Goal: Task Accomplishment & Management: Complete application form

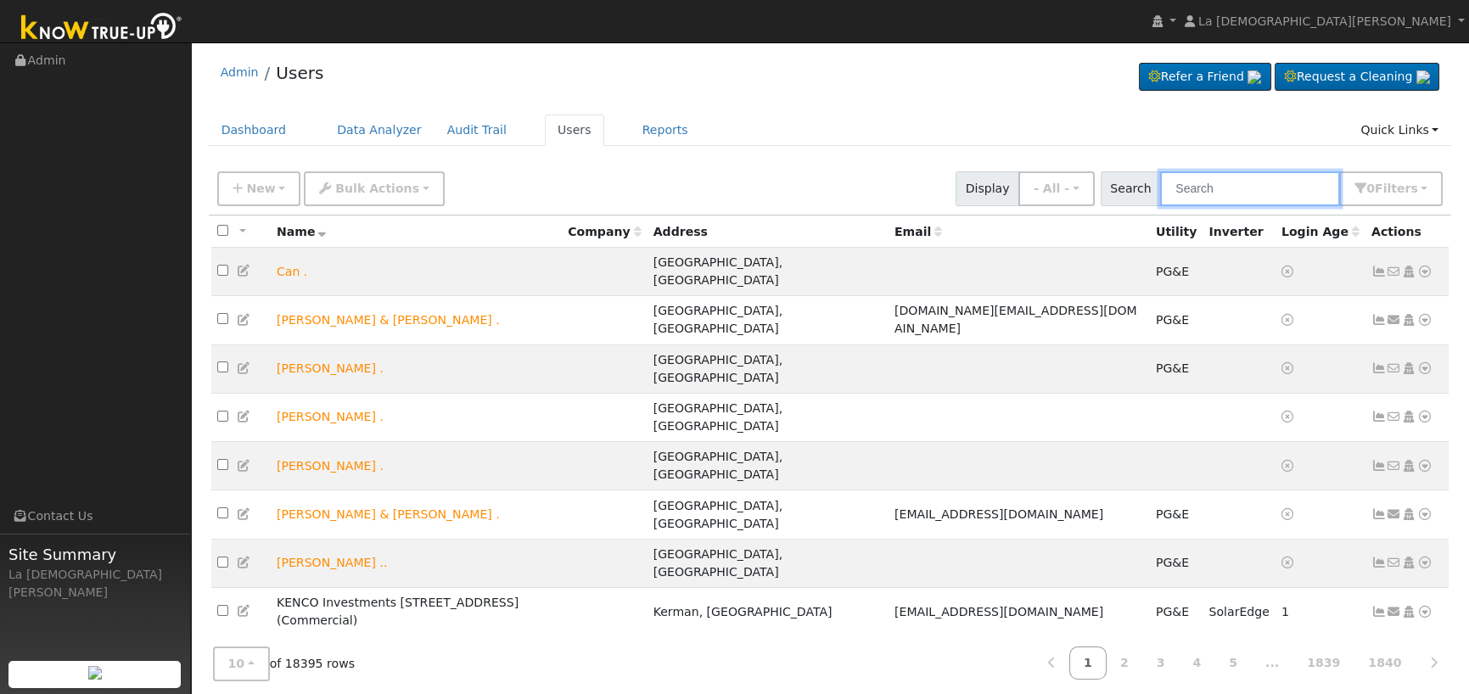
click at [1204, 185] on input "text" at bounding box center [1250, 188] width 180 height 35
paste input "[PERSON_NAME]"
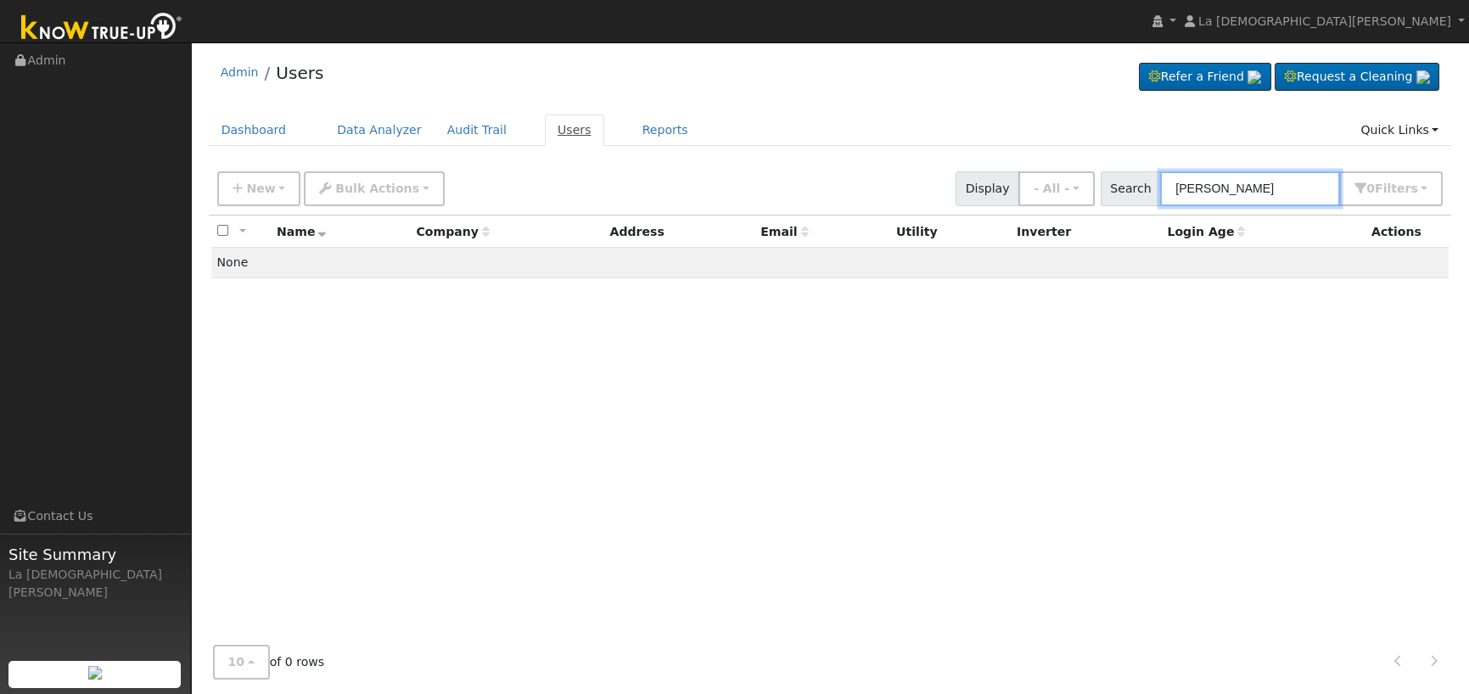
type input "[PERSON_NAME]"
click at [555, 135] on link "Users" at bounding box center [574, 130] width 59 height 31
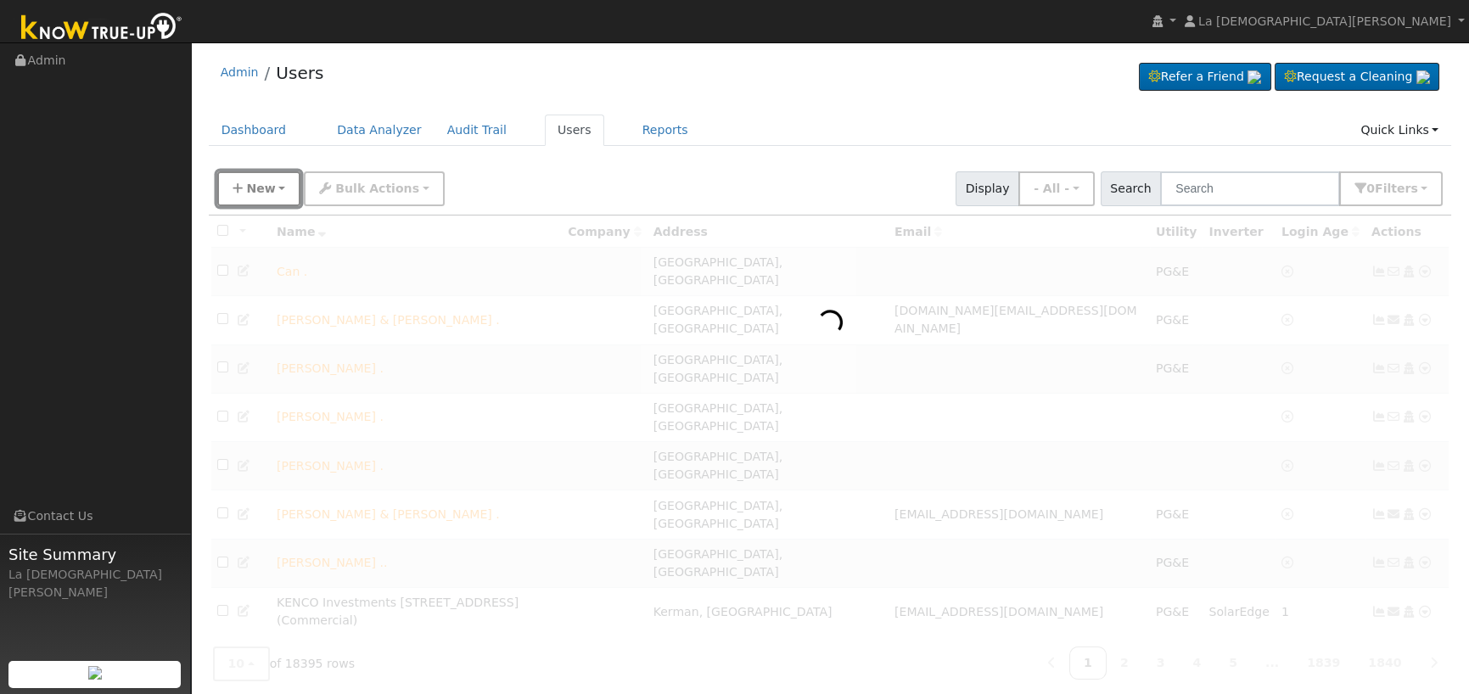
click at [247, 194] on span "New" at bounding box center [260, 189] width 29 height 14
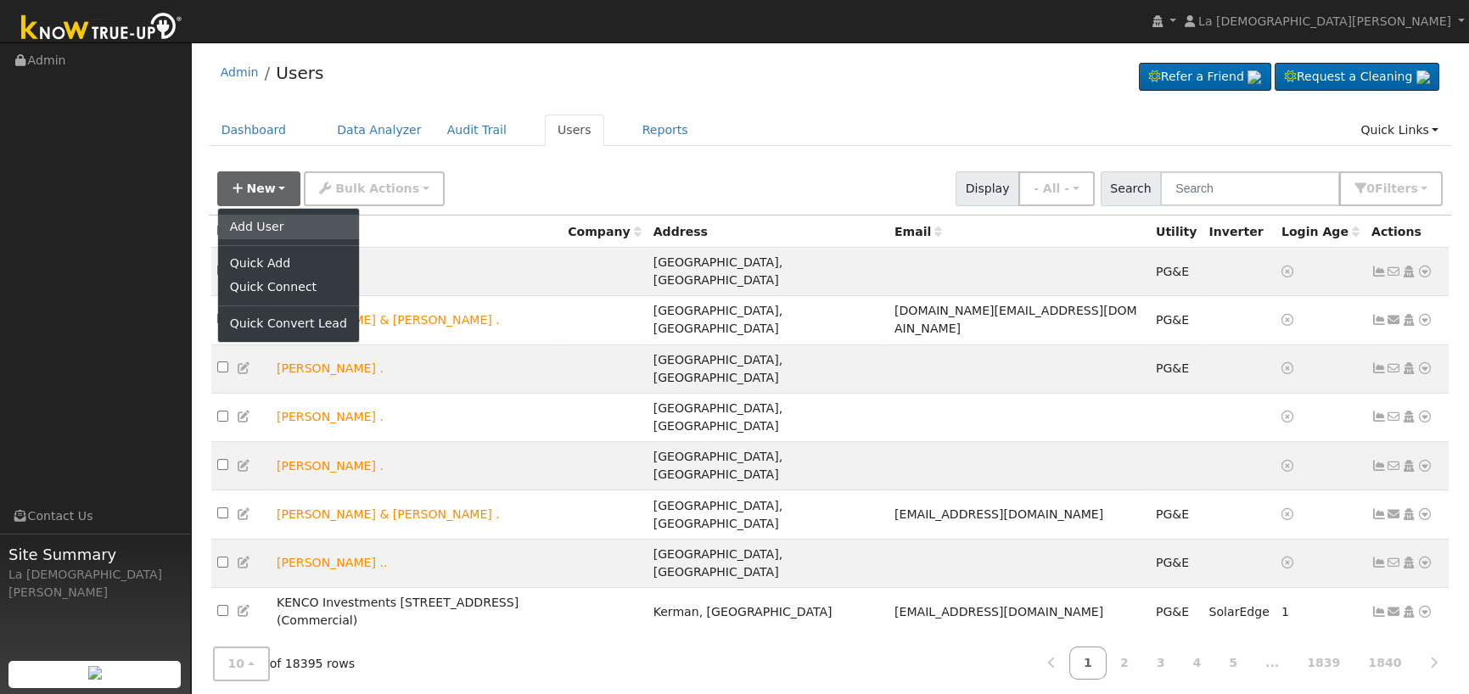
click at [301, 233] on link "Add User" at bounding box center [288, 227] width 141 height 24
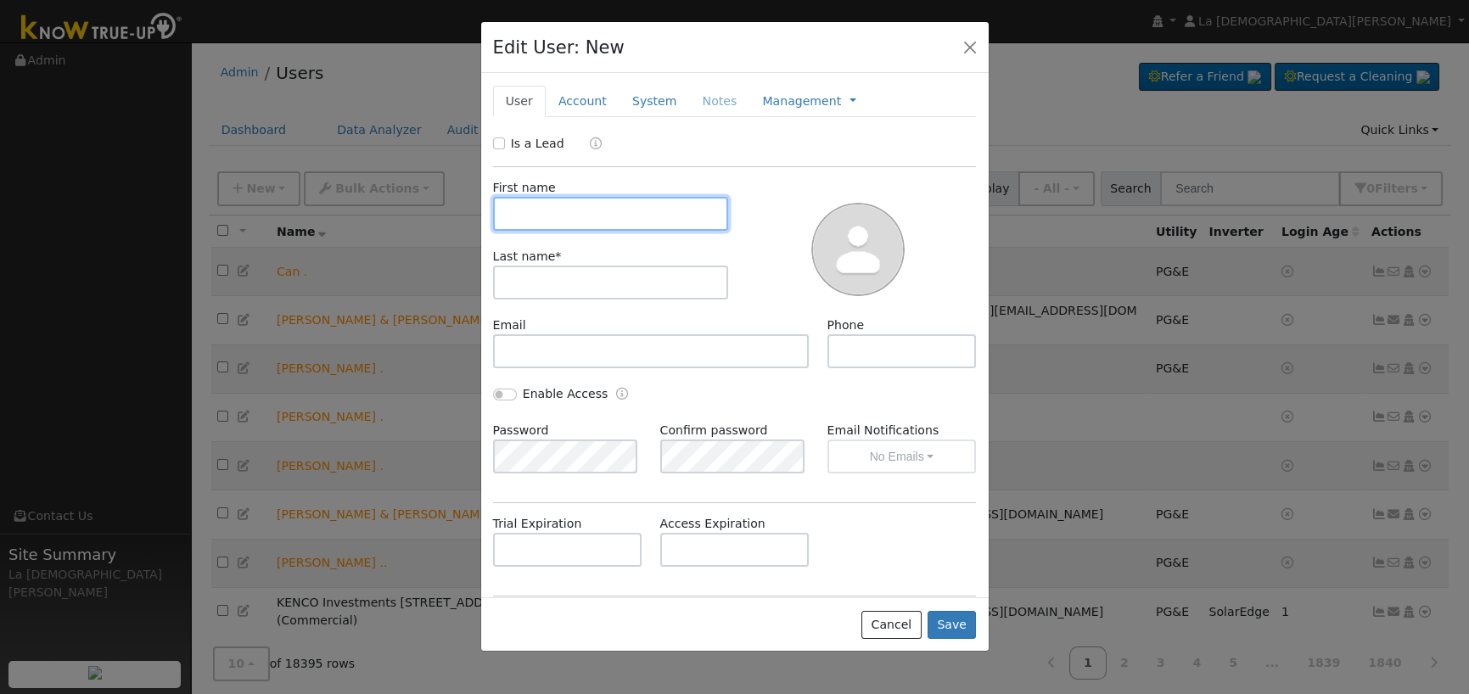
paste input "[PERSON_NAME]"
click at [560, 212] on input "[PERSON_NAME]" at bounding box center [611, 214] width 236 height 34
type input "[PERSON_NAME]"
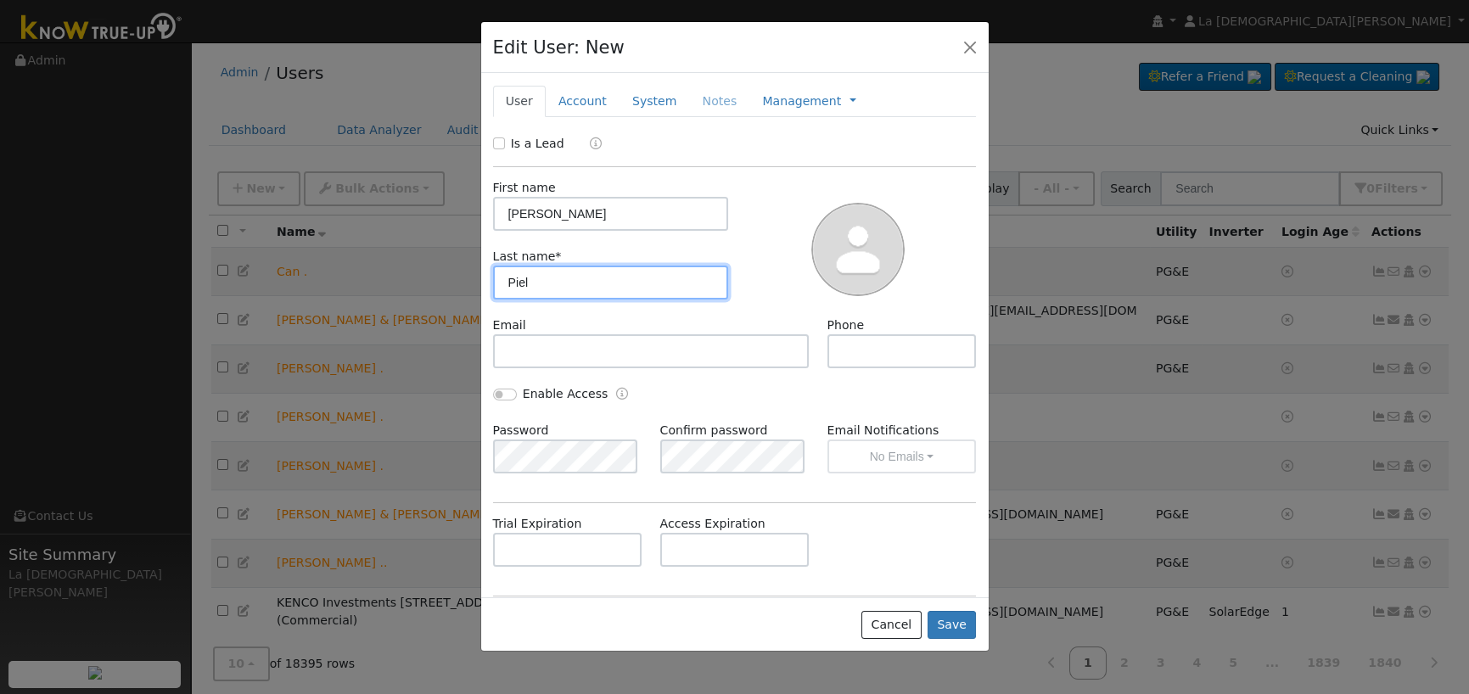
type input "Piel"
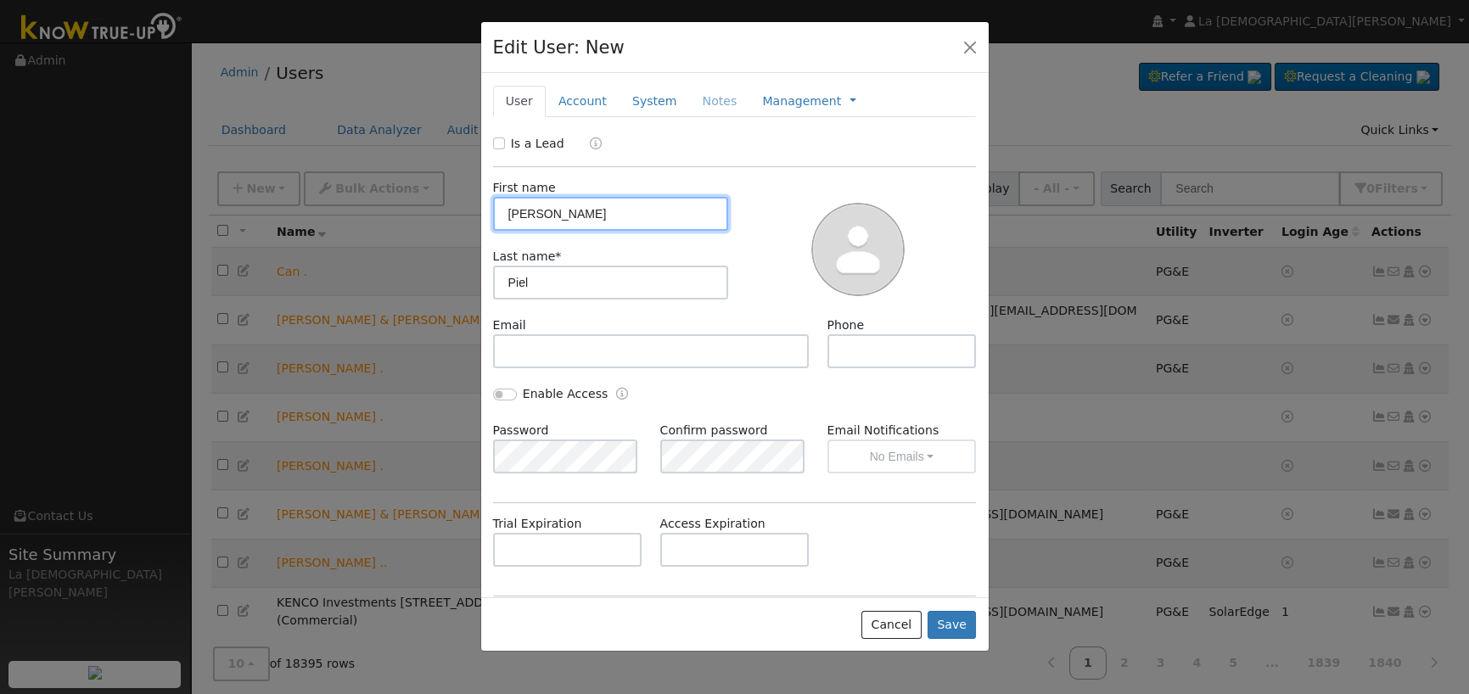
click at [577, 205] on input "[PERSON_NAME]" at bounding box center [611, 214] width 236 height 34
type input "[PERSON_NAME]"
click at [497, 143] on input "Is a Lead" at bounding box center [499, 143] width 12 height 12
checkbox input "true"
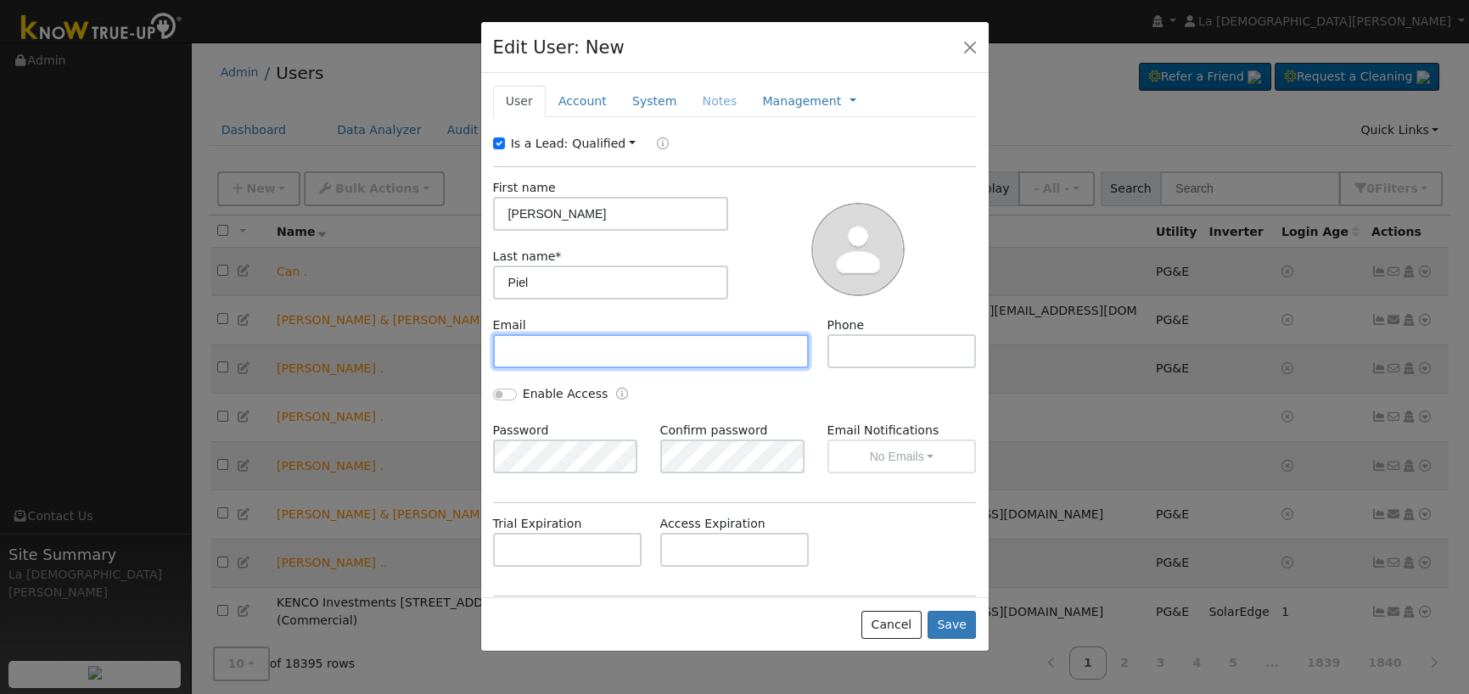
paste input "[EMAIL_ADDRESS][DOMAIN_NAME]"
type input "[EMAIL_ADDRESS][DOMAIN_NAME]"
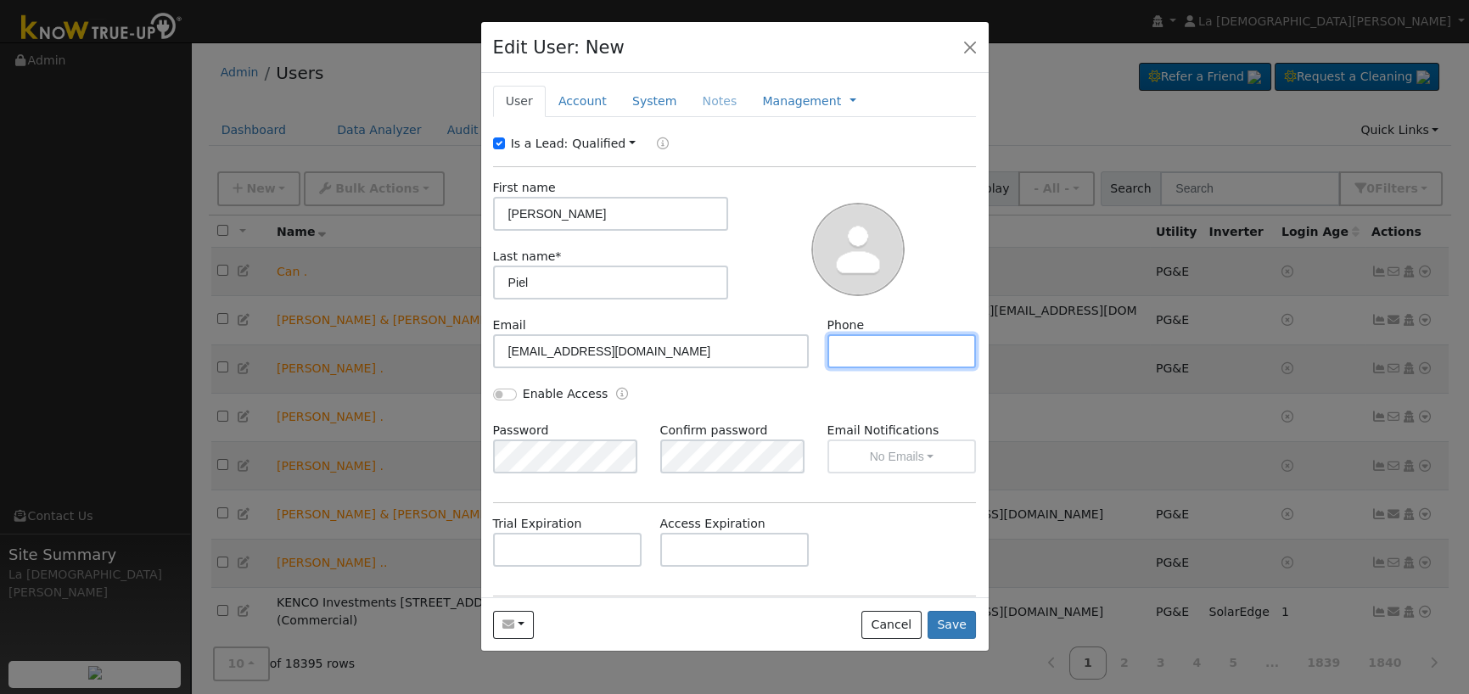
click at [893, 348] on input "text" at bounding box center [901, 351] width 149 height 34
paste input "[PHONE_NUMBER]"
type input "[PHONE_NUMBER]"
click at [586, 98] on link "Account" at bounding box center [583, 101] width 74 height 31
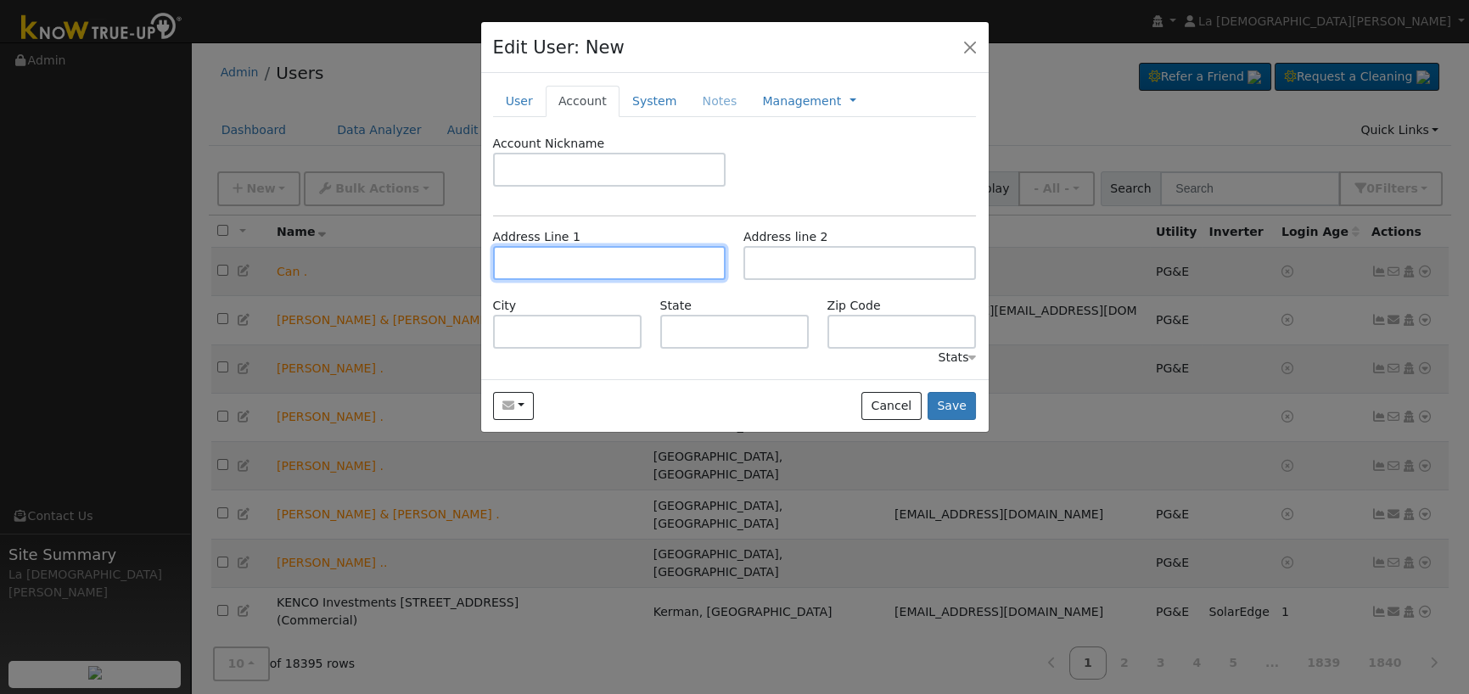
click at [616, 265] on input "text" at bounding box center [609, 263] width 233 height 34
paste input "[STREET_ADDRESS][PERSON_NAME]"
type input "[STREET_ADDRESS][PERSON_NAME]"
type input "Selma"
type input "CA"
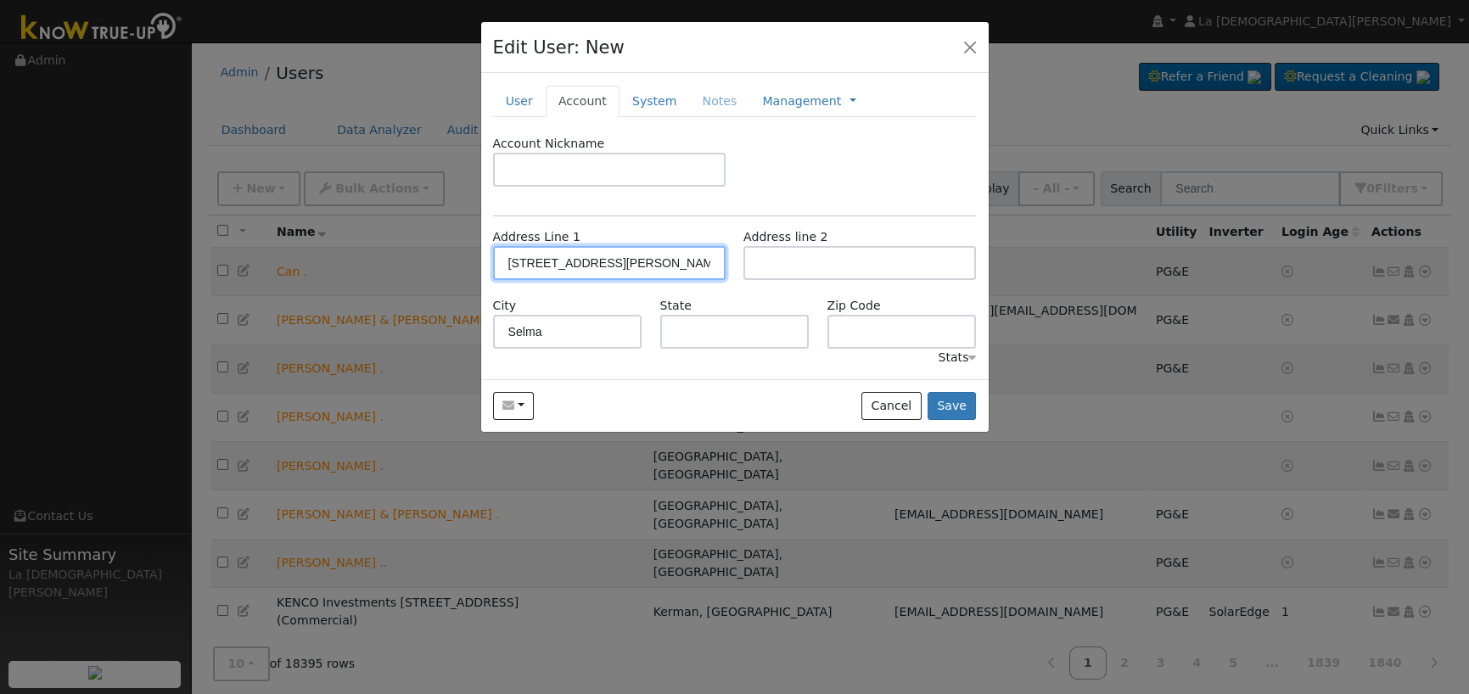
type input "93662"
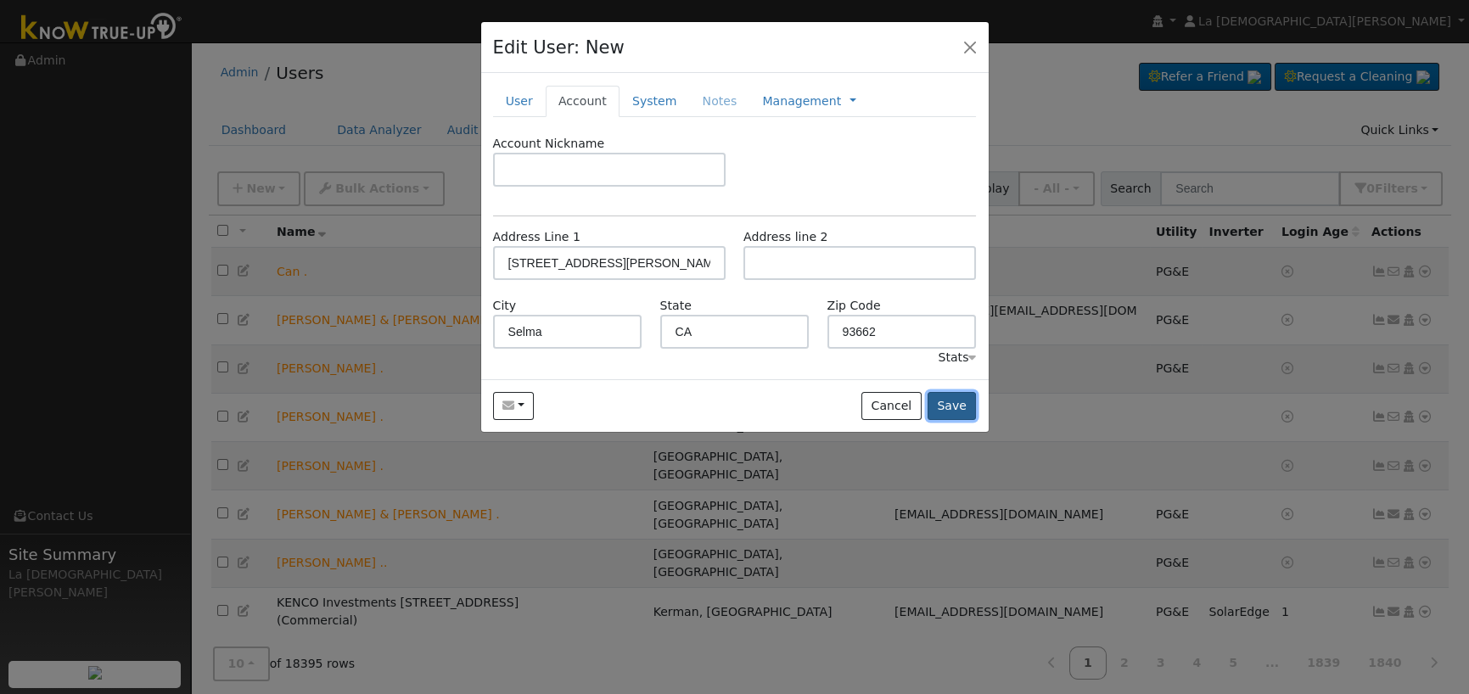
click at [960, 407] on button "Save" at bounding box center [952, 406] width 49 height 29
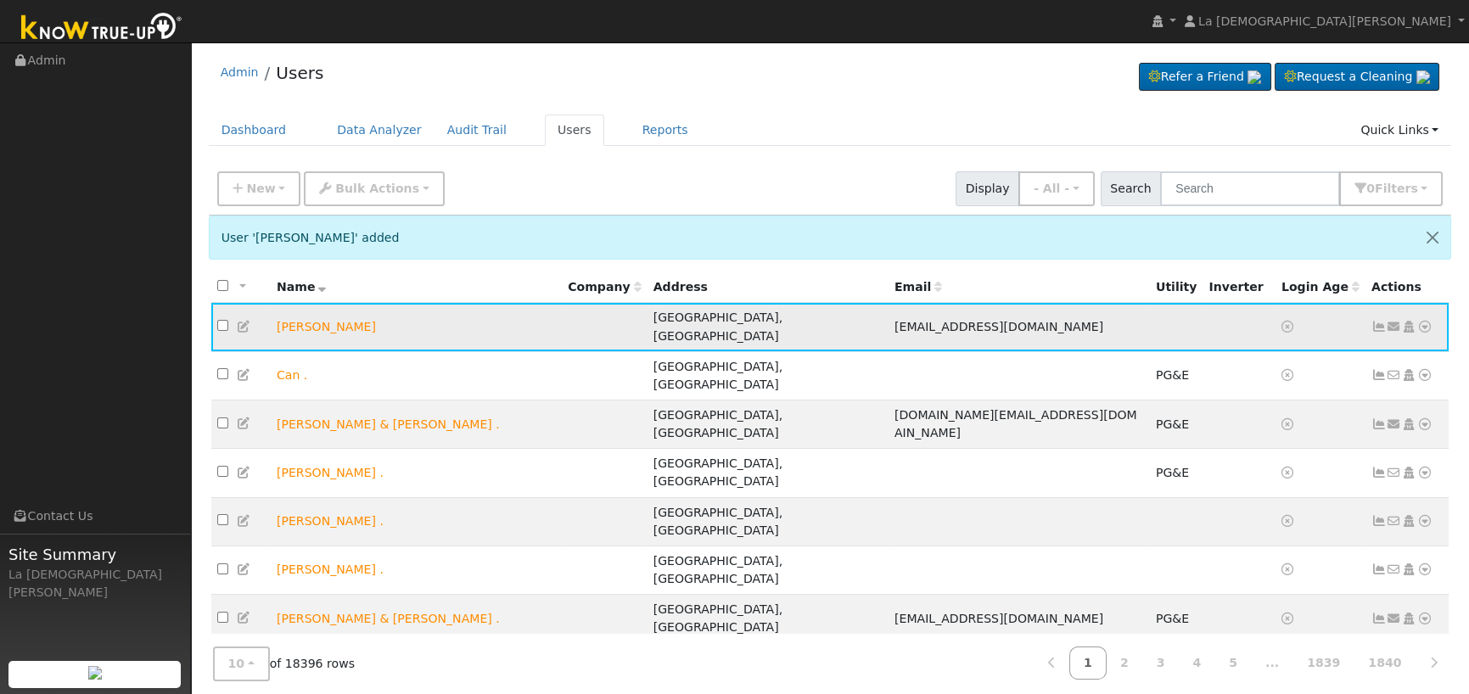
click at [1397, 321] on icon at bounding box center [1394, 327] width 15 height 12
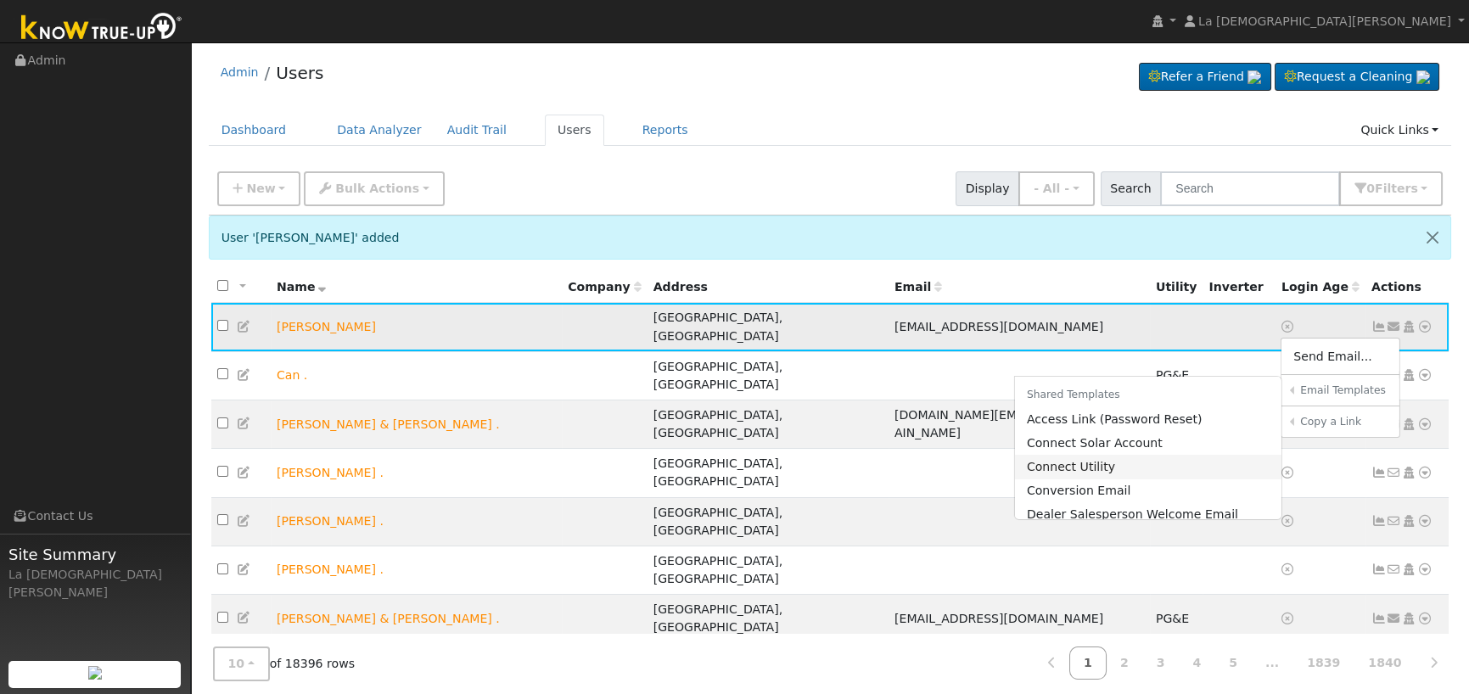
click at [1109, 457] on link "Connect Utility" at bounding box center [1148, 467] width 267 height 24
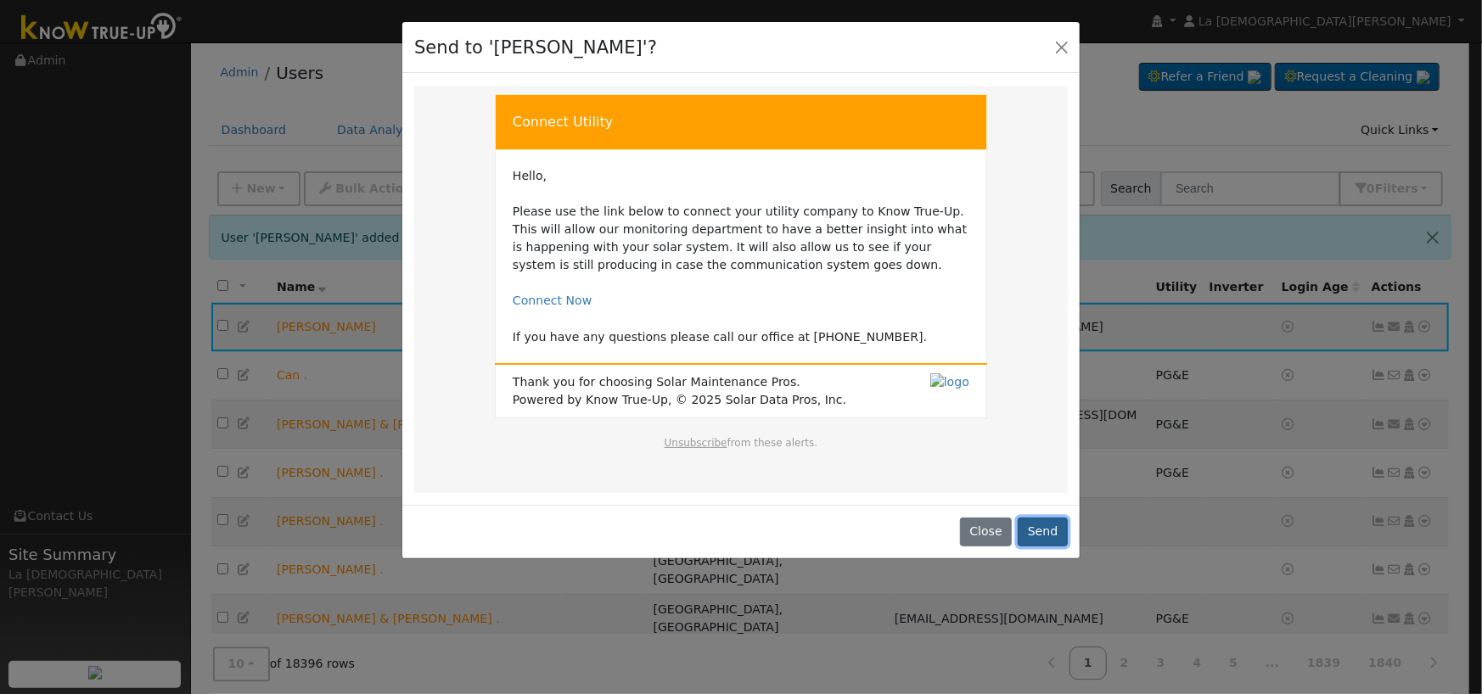
click at [1043, 528] on button "Send" at bounding box center [1043, 532] width 50 height 29
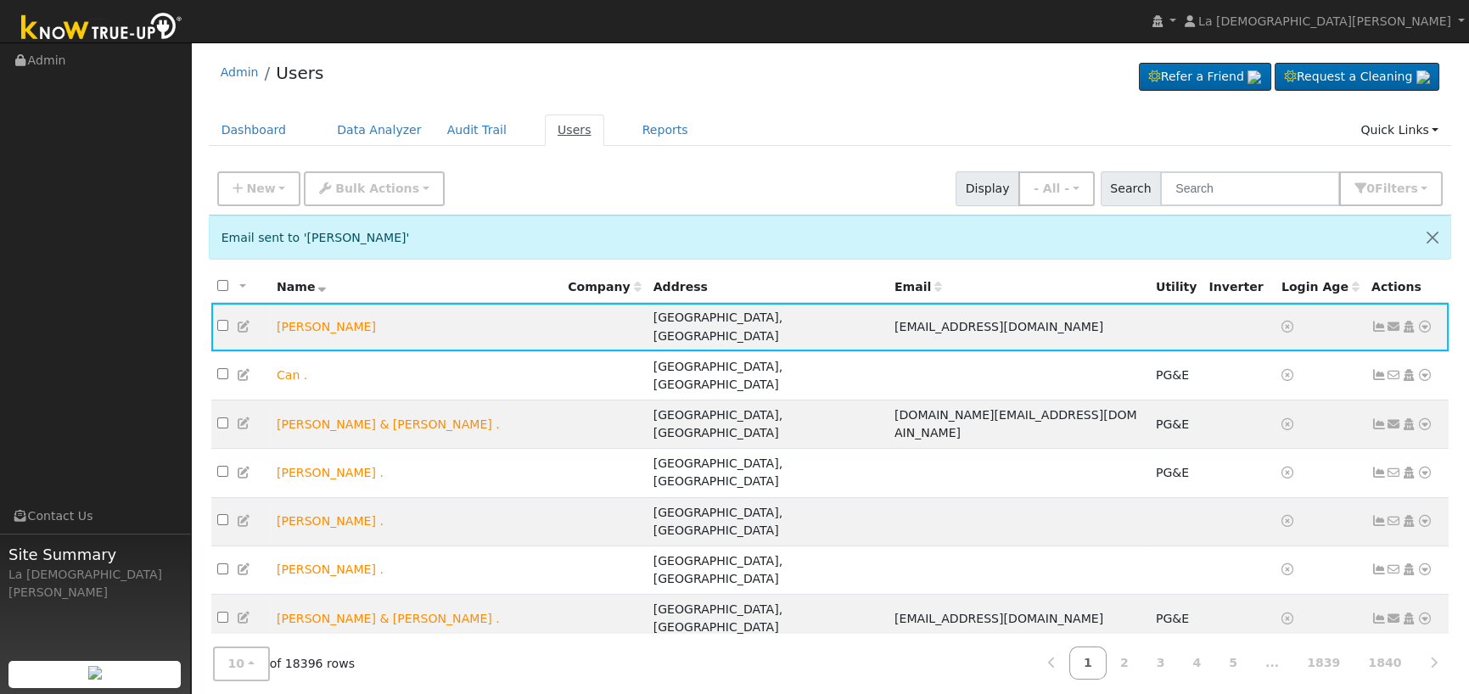
click at [545, 130] on link "Users" at bounding box center [574, 130] width 59 height 31
